Goal: Task Accomplishment & Management: Use online tool/utility

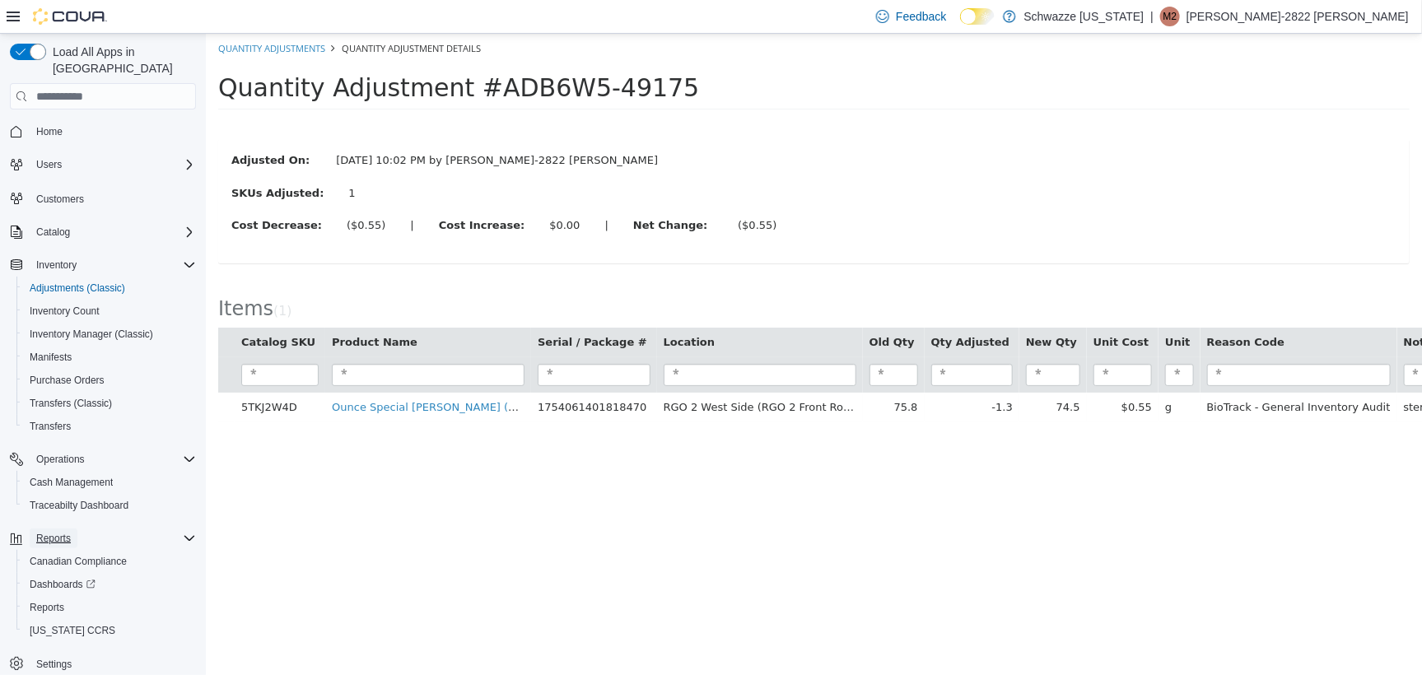
click at [54, 532] on span "Reports" at bounding box center [53, 538] width 35 height 13
click at [102, 529] on div "Reports" at bounding box center [113, 539] width 166 height 20
click at [51, 598] on span "Reports" at bounding box center [47, 608] width 35 height 20
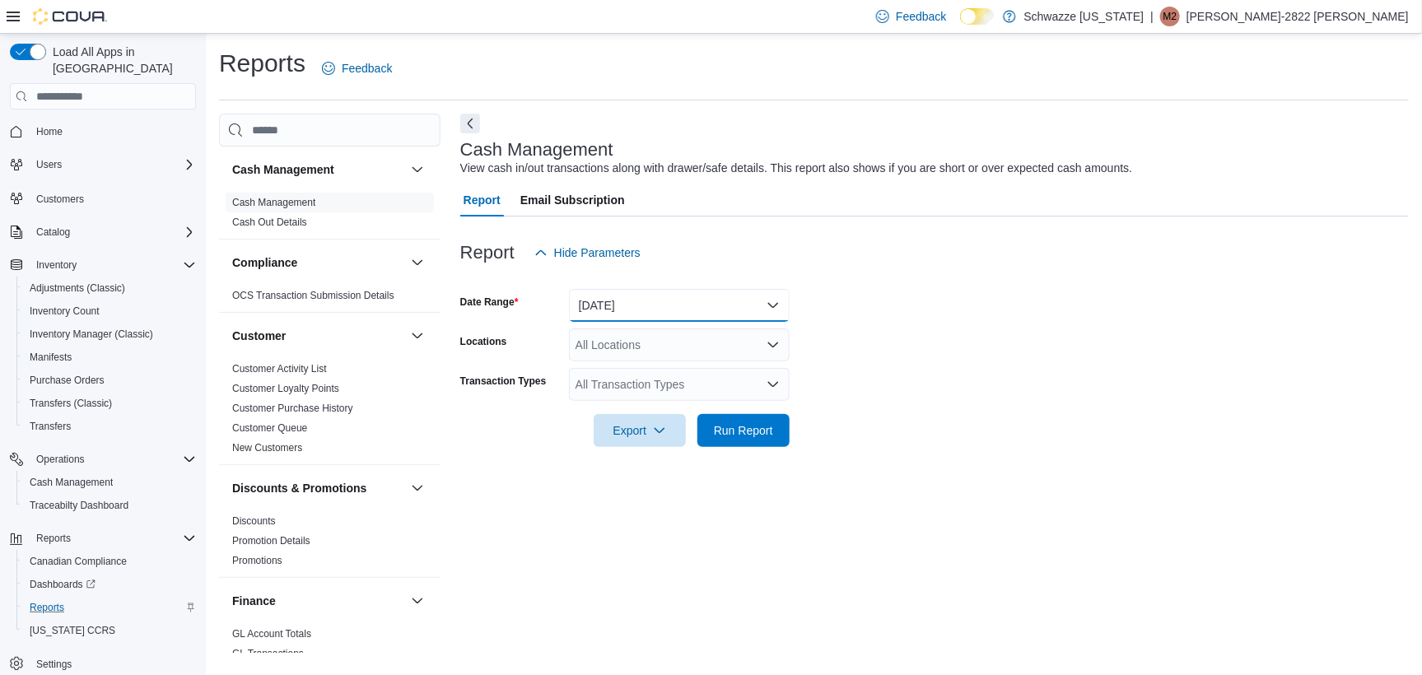
click at [646, 303] on button "[DATE]" at bounding box center [679, 305] width 221 height 33
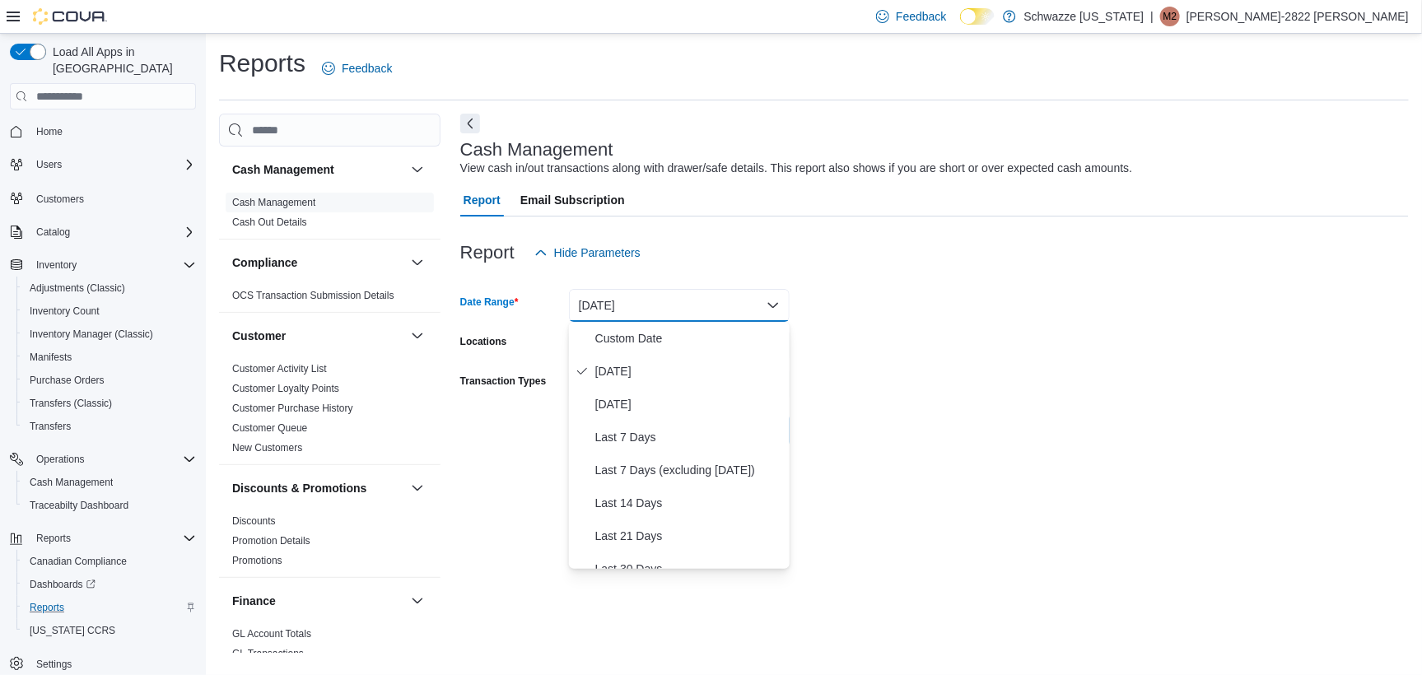
drag, startPoint x: 923, startPoint y: 357, endPoint x: 873, endPoint y: 365, distance: 50.9
click at [924, 355] on form "Date Range [DATE] Locations All Locations Transaction Types All Transaction Typ…" at bounding box center [934, 358] width 949 height 178
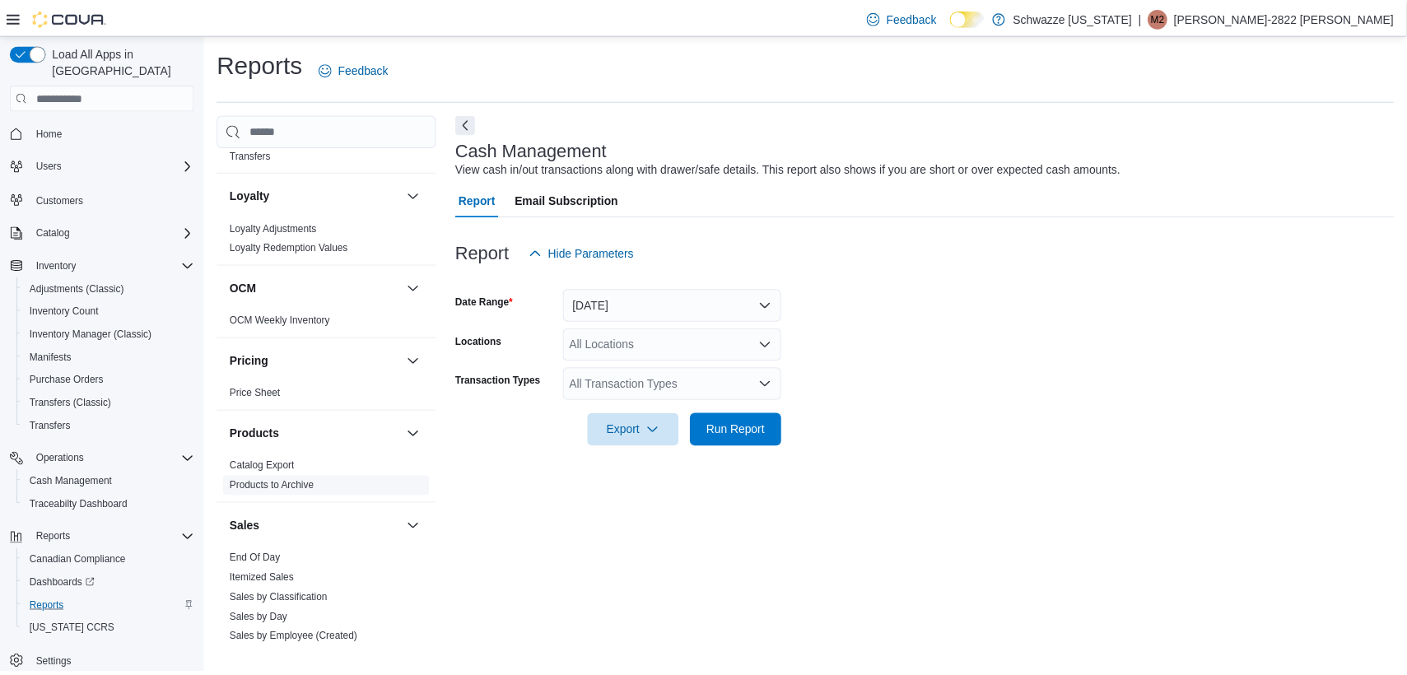
scroll to position [823, 0]
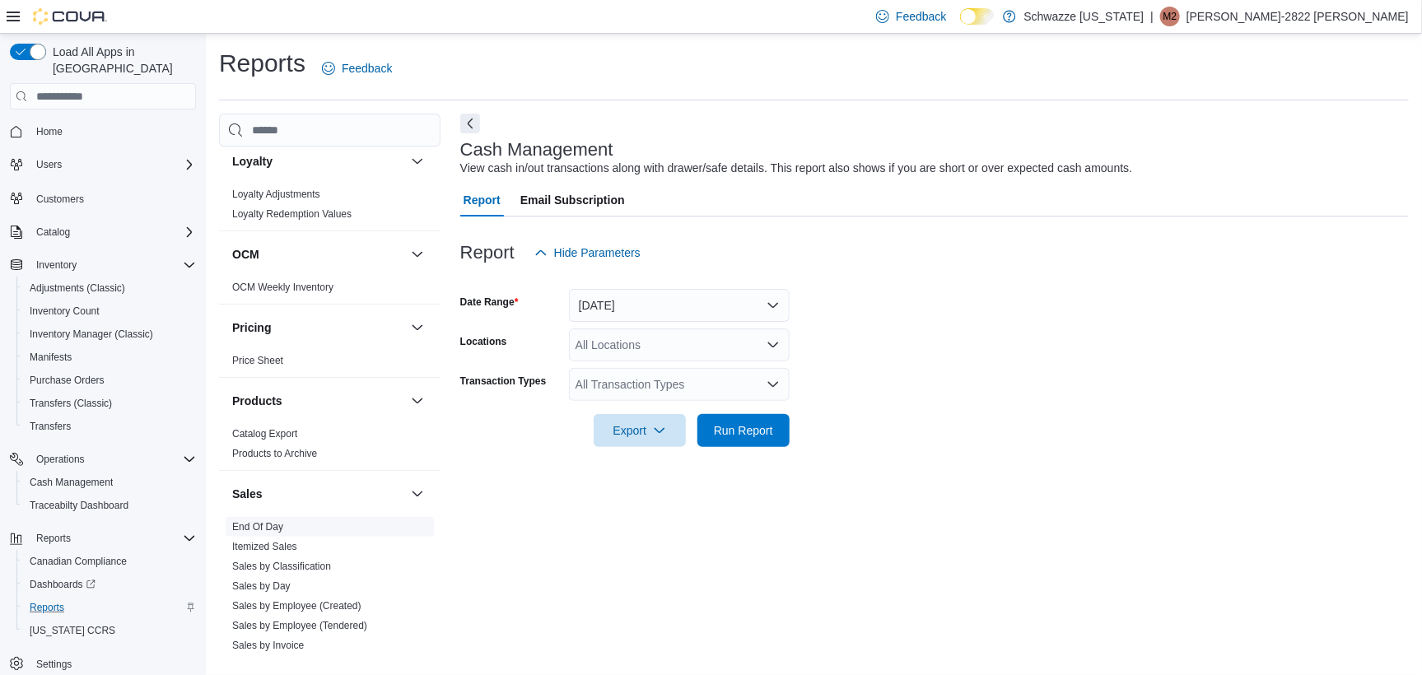
click at [272, 527] on link "End Of Day" at bounding box center [257, 527] width 51 height 12
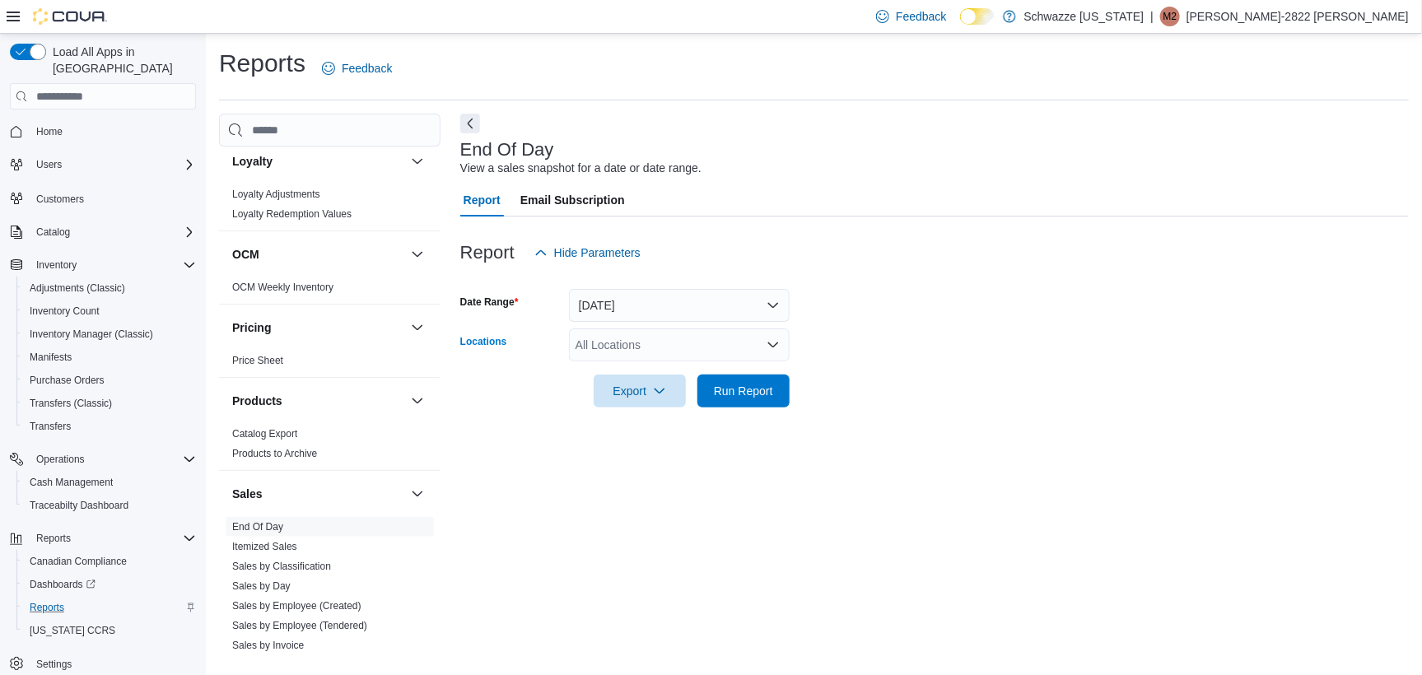
click at [656, 347] on div "All Locations" at bounding box center [679, 345] width 221 height 33
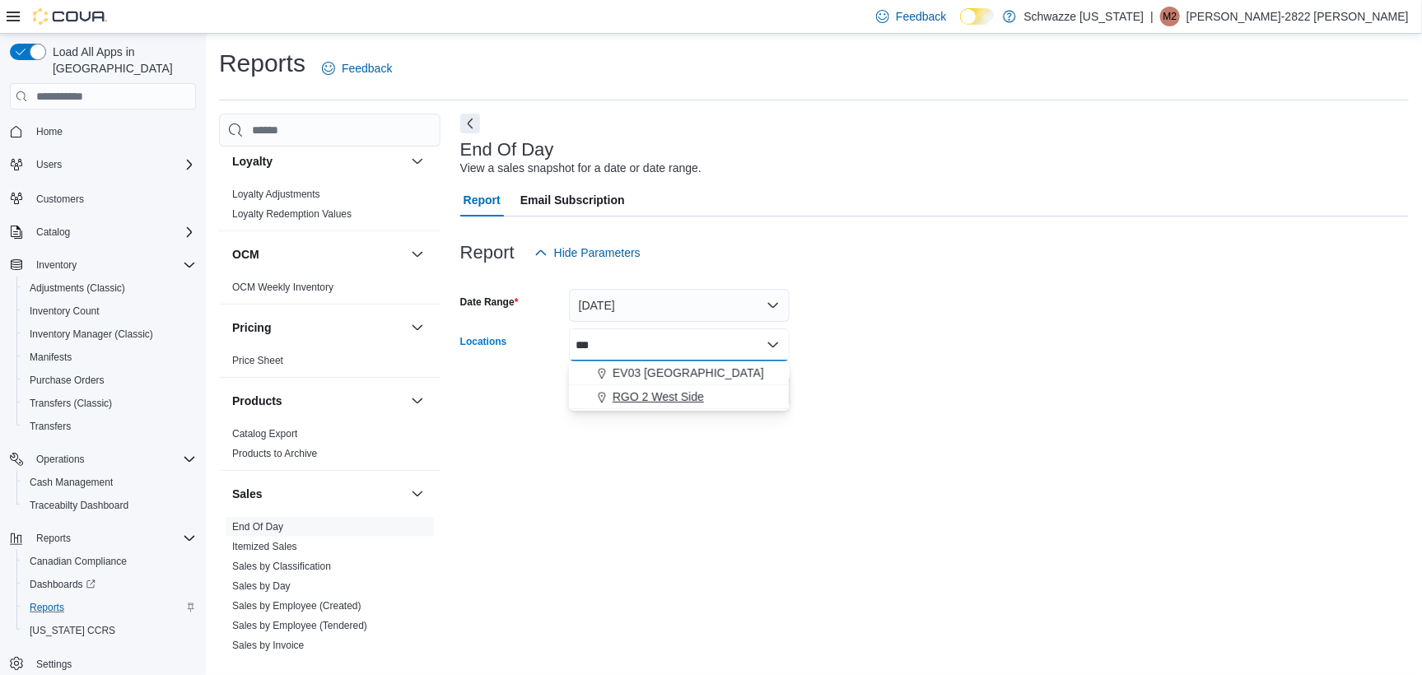
type input "***"
click at [674, 395] on span "RGO 2 West Side" at bounding box center [658, 397] width 91 height 16
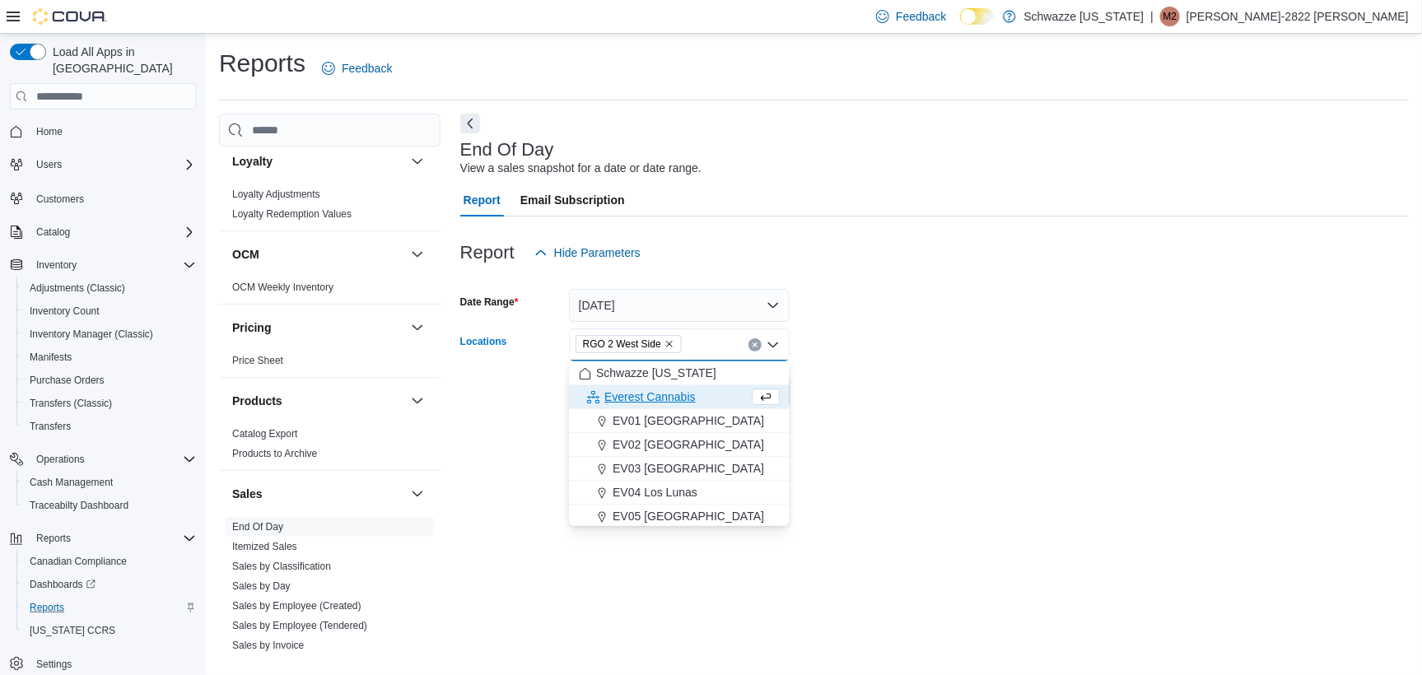
click at [1027, 263] on div "Report Hide Parameters" at bounding box center [934, 252] width 949 height 33
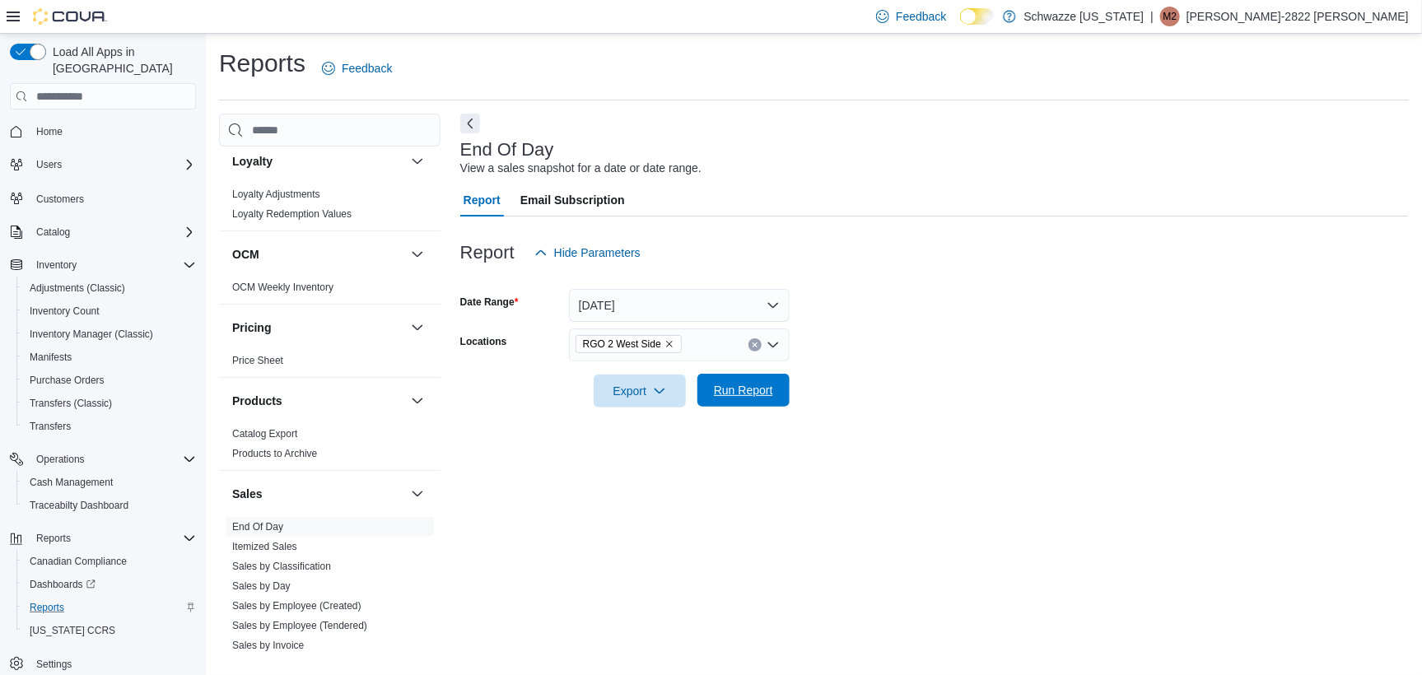
click at [739, 399] on span "Run Report" at bounding box center [743, 390] width 72 height 33
